Goal: Transaction & Acquisition: Subscribe to service/newsletter

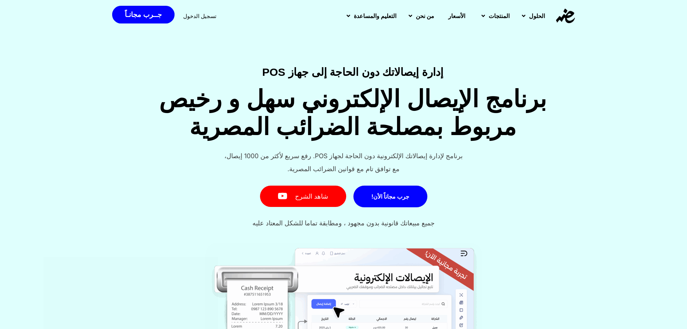
click at [401, 66] on h4 "إدارة إيصالاتك دون الحاجة إلى جهاز POS" at bounding box center [352, 71] width 611 height 11
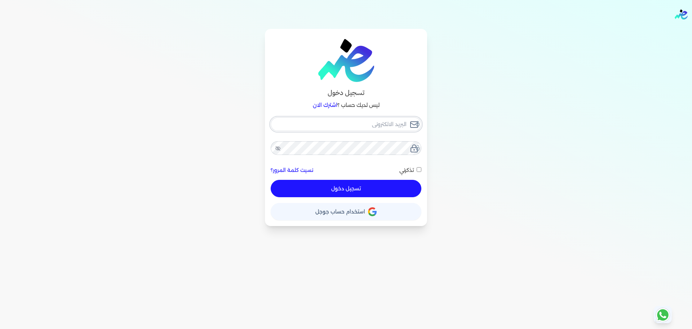
type input "hello@ensoulify.com"
click at [496, 66] on div "تسجيل دخول ليس لديك حساب ؟ اشترك الان hello@ensoulify.com نسيت كلمة المرور؟ تذك…" at bounding box center [346, 127] width 554 height 197
click at [341, 187] on button "تسجيل دخول" at bounding box center [346, 188] width 151 height 17
checkbox input "false"
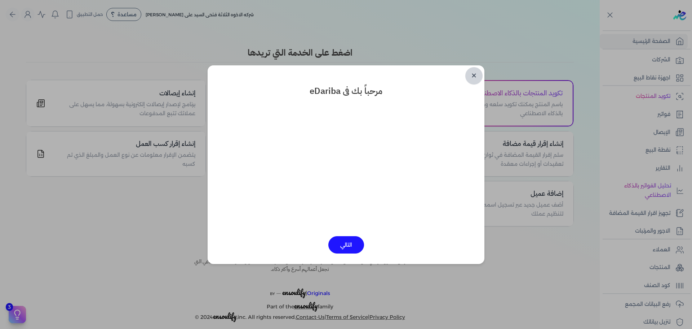
click at [475, 74] on link "✕" at bounding box center [474, 75] width 17 height 17
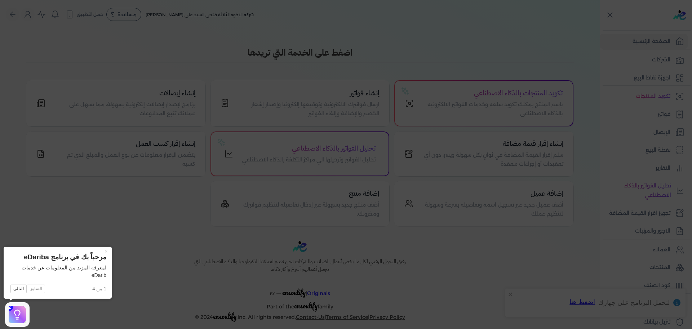
click at [560, 261] on icon at bounding box center [346, 164] width 692 height 329
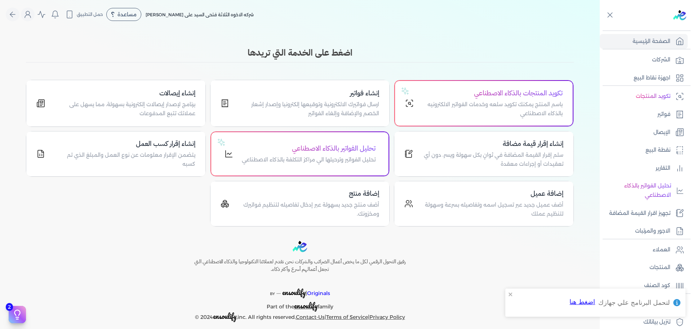
click at [560, 261] on div "رفيق التحول الرقمي لكل ما يخص أعمال الضرائب والشركات نحن نقدم لعملائنا التكنولو…" at bounding box center [300, 281] width 600 height 81
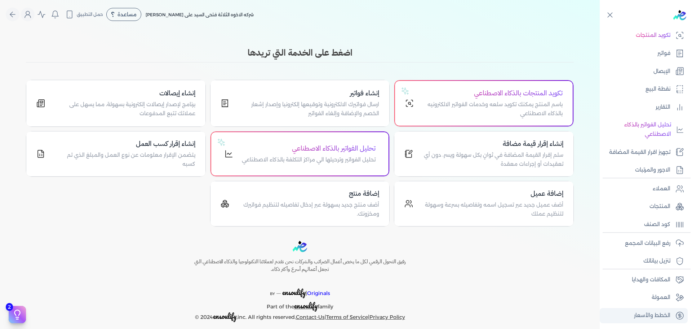
click at [644, 314] on p "الخطط والأسعار" at bounding box center [652, 315] width 36 height 9
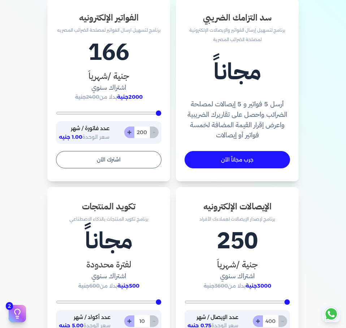
scroll to position [316, 0]
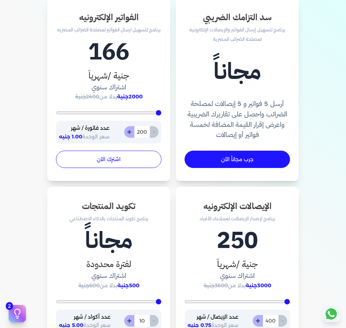
click at [132, 160] on button "اشترك الآن" at bounding box center [108, 159] width 105 height 17
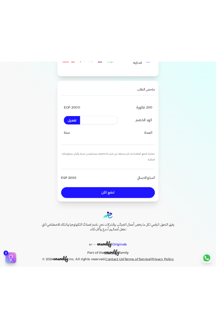
scroll to position [103, 0]
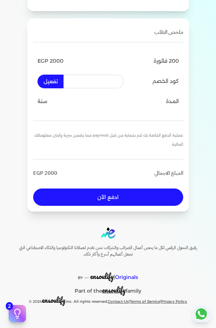
click at [71, 257] on h6 "رفيق التحول الرقمي لكل ما يخص أعمال الضرائب والشركات نحن نقدم لعملائنا التكنولو…" at bounding box center [108, 251] width 204 height 13
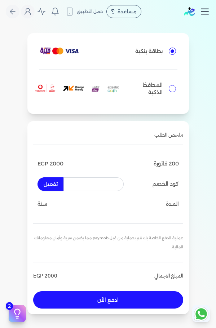
click at [206, 10] on icon "Toggle navigation" at bounding box center [204, 11] width 11 height 11
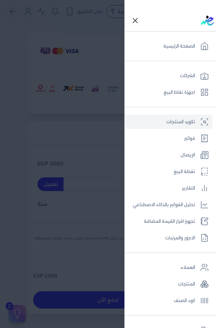
click at [186, 122] on link "تكويد المنتجات" at bounding box center [169, 122] width 88 height 14
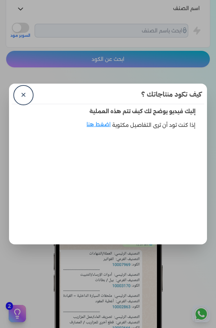
scroll to position [421, 0]
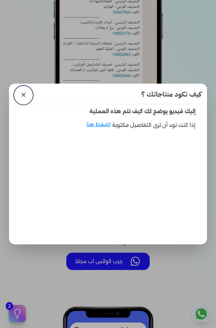
click at [123, 263] on dialog "كيف تكود منتاجاتك ؟ ✕ إليك فيديو يوضح لك كيف تتم هذه العملية إذا كنت تود أن ترى…" at bounding box center [108, 164] width 216 height 328
click at [25, 95] on link "✕" at bounding box center [23, 95] width 17 height 17
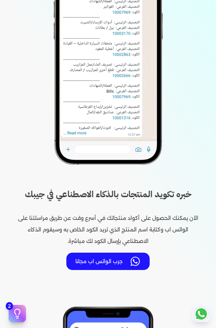
scroll to position [505, 0]
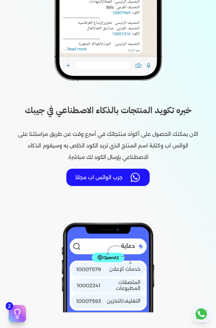
click at [134, 180] on img at bounding box center [133, 177] width 15 height 11
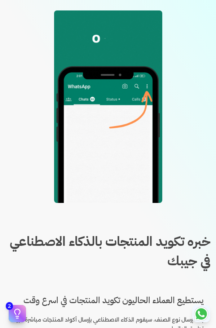
scroll to position [211, 0]
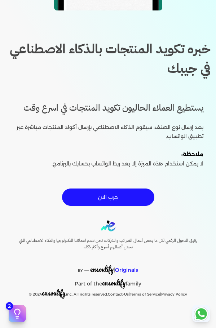
click at [126, 199] on button "جرب الان" at bounding box center [108, 197] width 92 height 17
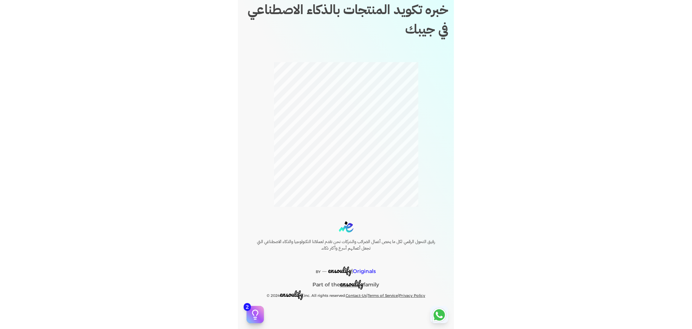
scroll to position [0, 0]
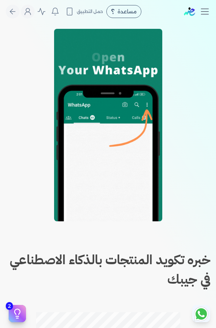
click at [192, 244] on div "خبره تكويد المنتجات بالذكاء الاصطناعي في جيبك يستطيع العملاء الحاليون تكويد الم…" at bounding box center [108, 243] width 216 height 428
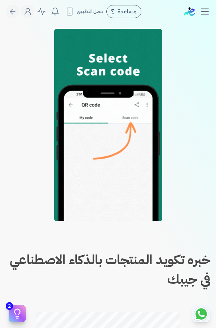
click at [167, 228] on div "خبره تكويد المنتجات بالذكاء الاصطناعي في جيبك يستطيع العملاء الحاليون تكويد الم…" at bounding box center [108, 243] width 216 height 428
